Goal: Check status: Check status

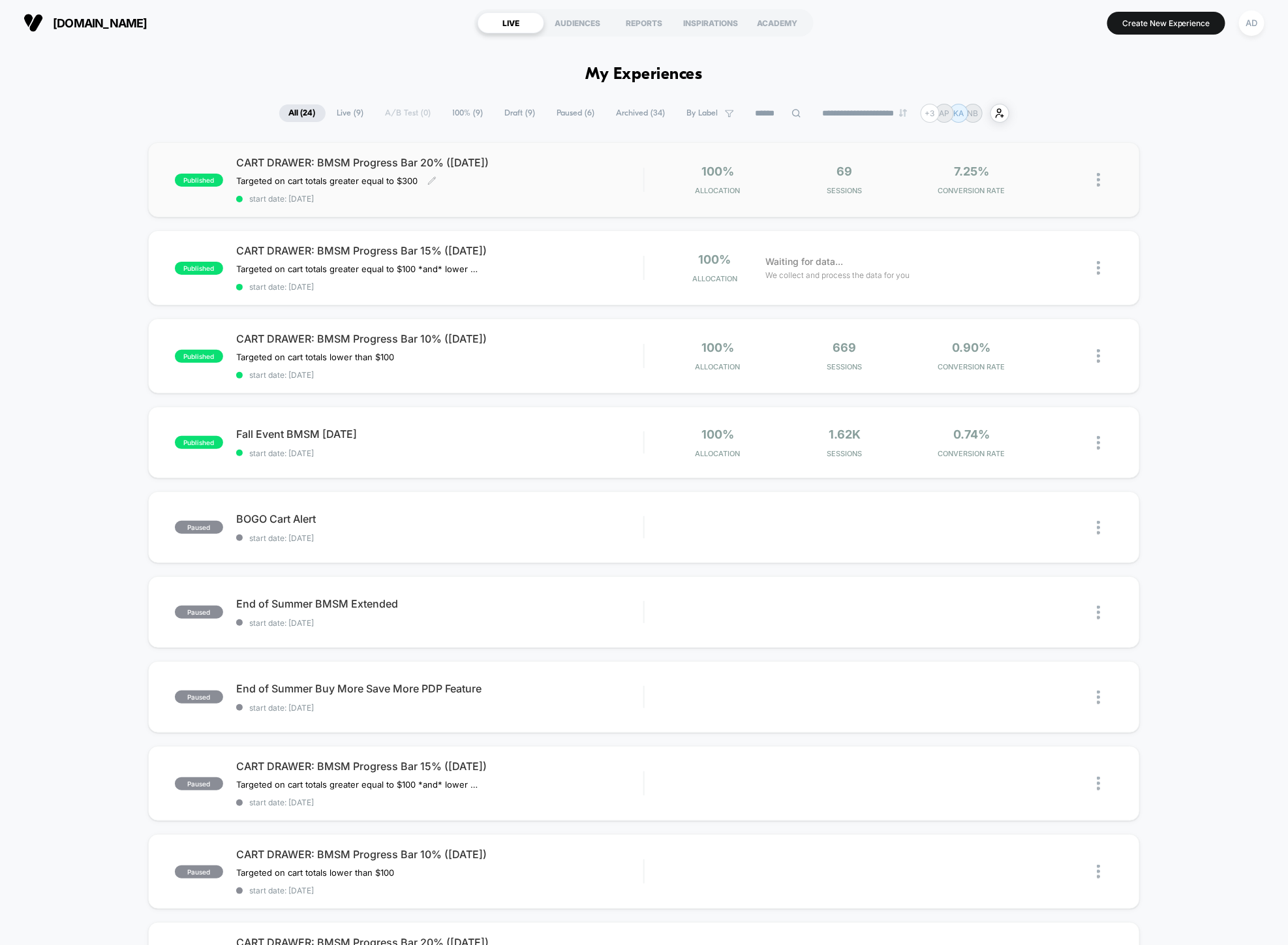
click at [386, 164] on span "CART DRAWER: BMSM Progress Bar 20% ([DATE])" at bounding box center [439, 162] width 408 height 13
click at [577, 346] on div "CART DRAWER: BMSM Progress Bar 10% ([DATE]) Targeted on cart totals lower than …" at bounding box center [439, 356] width 408 height 48
